Goal: Information Seeking & Learning: Check status

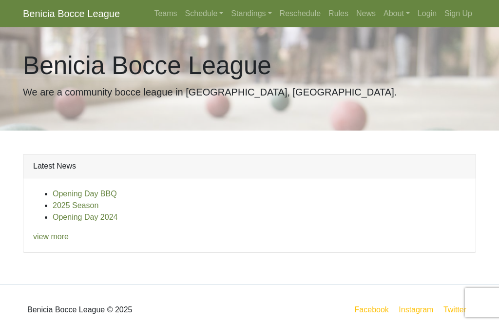
click at [196, 14] on link "Schedule" at bounding box center [204, 13] width 46 height 19
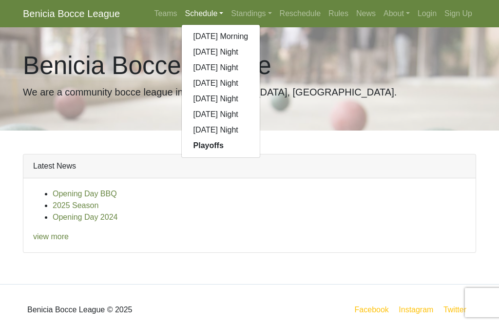
click at [211, 144] on strong "Playoffs" at bounding box center [208, 145] width 30 height 8
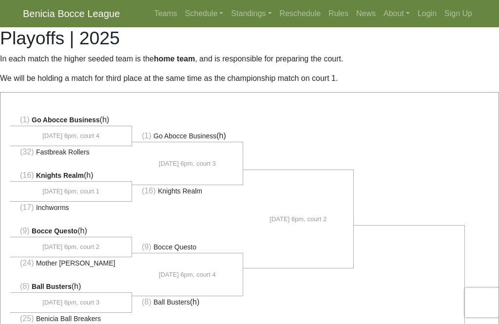
click at [198, 19] on link "Schedule" at bounding box center [204, 13] width 46 height 19
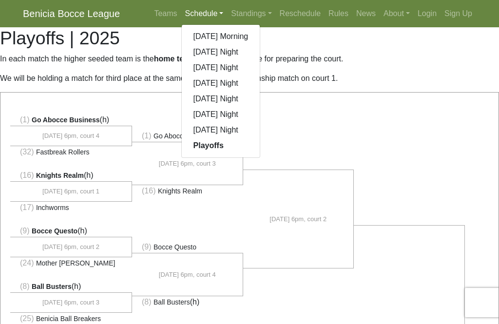
click at [222, 51] on link "[DATE] Night" at bounding box center [221, 52] width 78 height 16
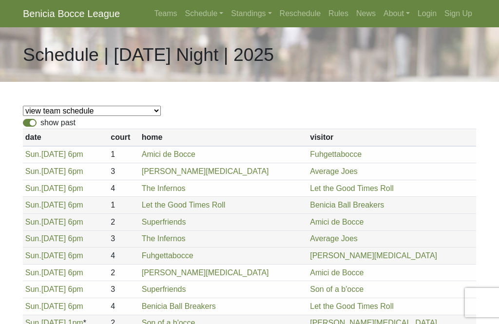
click at [245, 15] on link "Standings" at bounding box center [251, 13] width 48 height 19
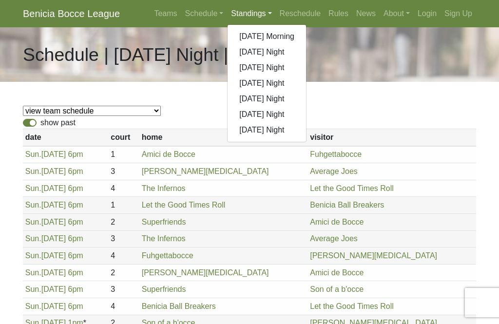
click at [273, 50] on link "[DATE] Night" at bounding box center [267, 52] width 78 height 16
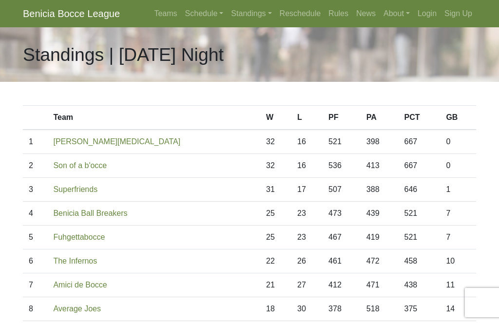
click at [247, 14] on link "Standings" at bounding box center [251, 13] width 48 height 19
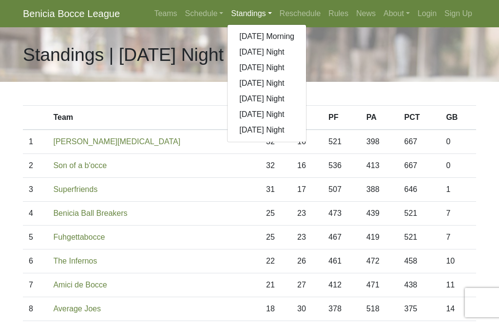
click at [277, 65] on link "[DATE] Night" at bounding box center [267, 68] width 78 height 16
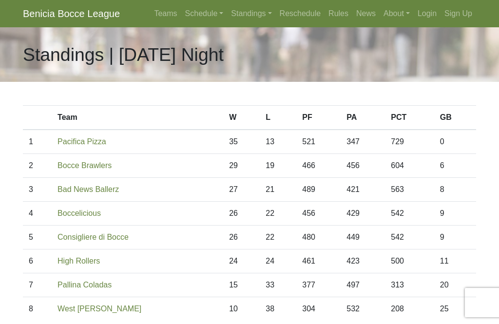
click at [250, 19] on link "Standings" at bounding box center [251, 13] width 48 height 19
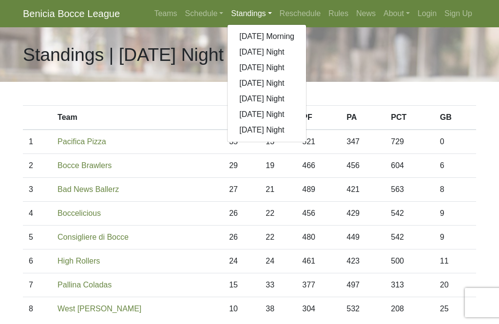
click at [262, 83] on link "[DATE] Night" at bounding box center [267, 84] width 78 height 16
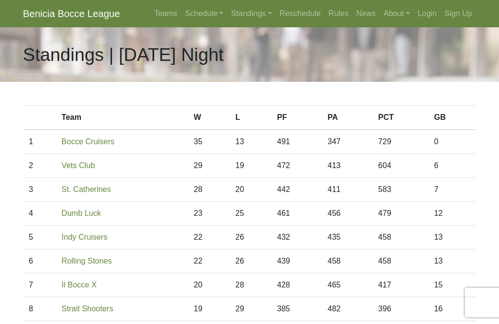
click at [247, 17] on link "Standings" at bounding box center [251, 13] width 48 height 19
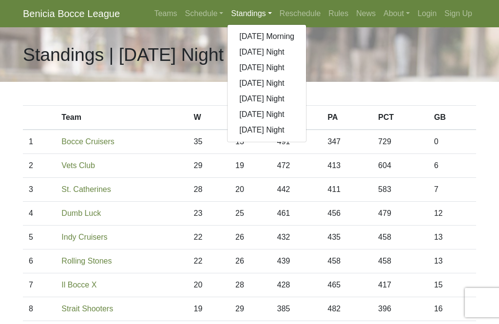
click at [274, 114] on link "[DATE] Night" at bounding box center [267, 115] width 78 height 16
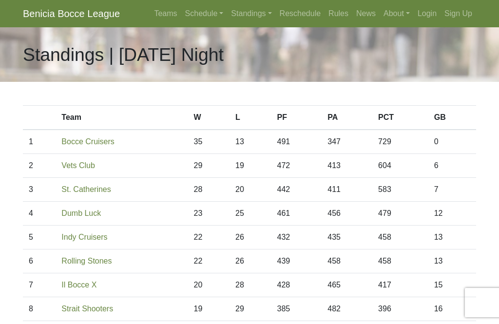
click at [249, 10] on link "Standings" at bounding box center [251, 13] width 48 height 19
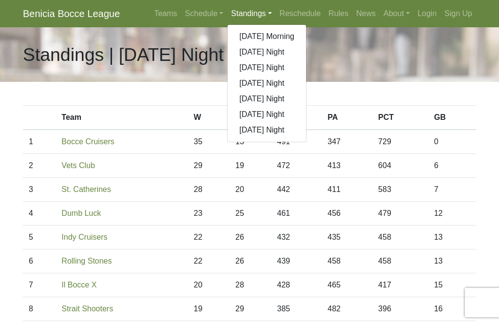
click at [358, 59] on div "Standings | [DATE] Night" at bounding box center [250, 54] width 468 height 55
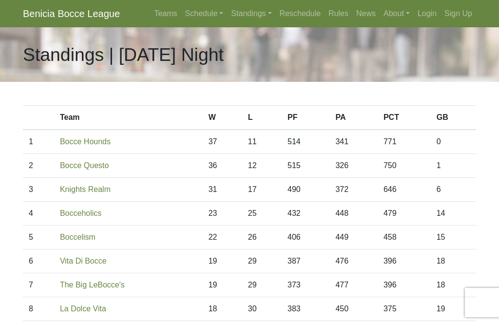
click at [246, 18] on link "Standings" at bounding box center [251, 13] width 48 height 19
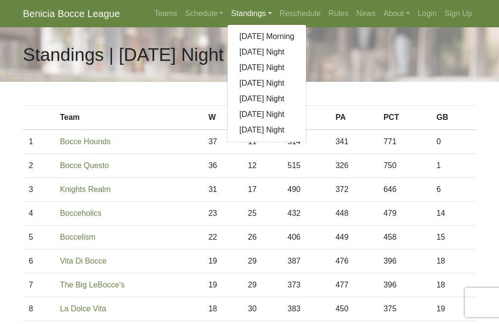
click at [266, 131] on link "[DATE] Night" at bounding box center [267, 130] width 78 height 16
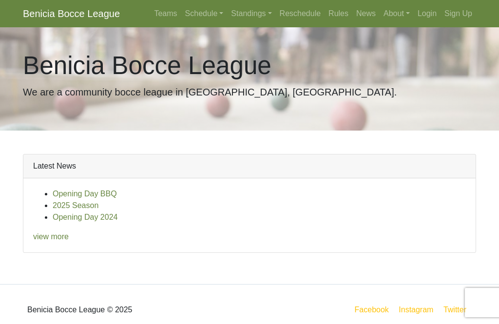
click at [200, 13] on link "Schedule" at bounding box center [204, 13] width 46 height 19
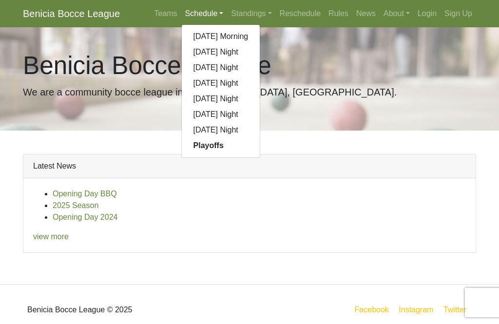
click at [252, 13] on link "Standings" at bounding box center [251, 13] width 48 height 19
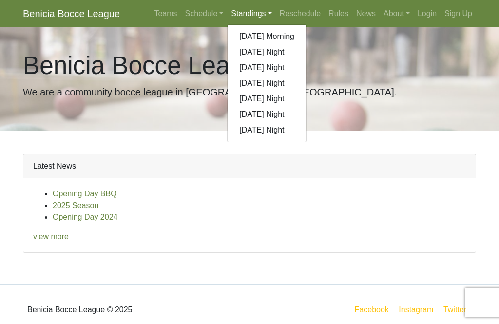
click at [274, 112] on link "[DATE] Night" at bounding box center [267, 115] width 78 height 16
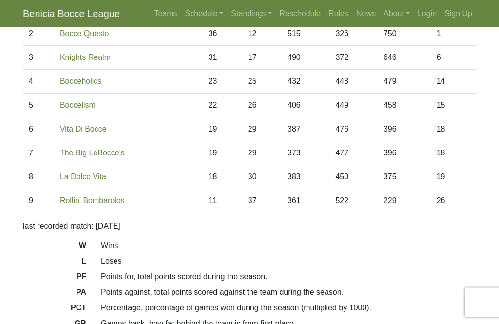
scroll to position [132, 0]
